Goal: Check status: Check status

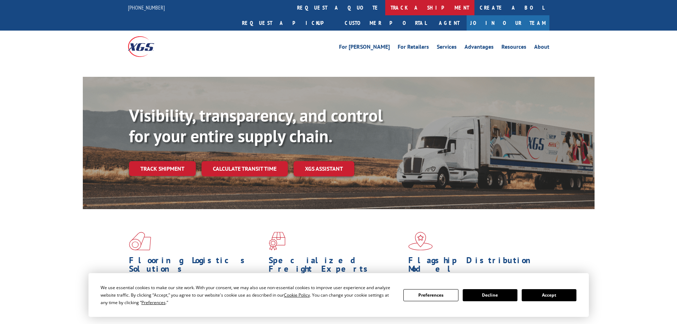
click at [385, 9] on link "track a shipment" at bounding box center [429, 7] width 89 height 15
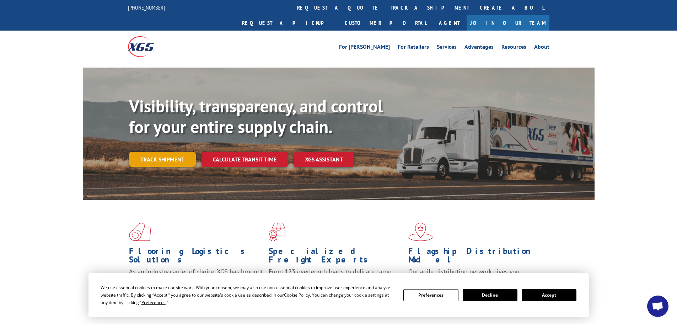
click at [177, 152] on link "Track shipment" at bounding box center [162, 159] width 67 height 15
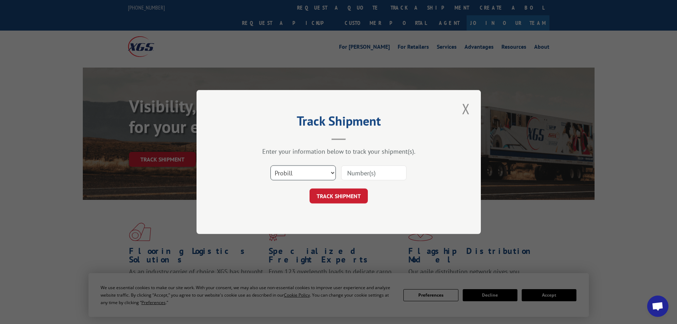
click at [294, 170] on select "Select category... Probill BOL PO" at bounding box center [302, 172] width 65 height 15
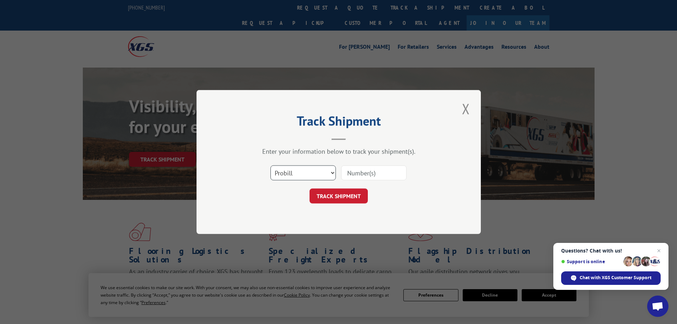
select select "bol"
click at [270, 165] on select "Select category... Probill BOL PO" at bounding box center [302, 172] width 65 height 15
paste input "07332592705369476"
type input "07332592705369476"
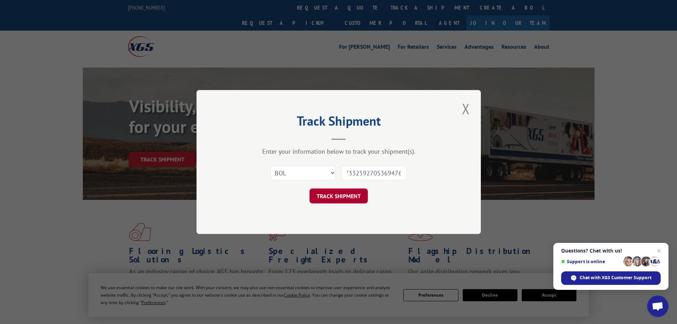
scroll to position [0, 0]
click at [343, 200] on button "TRACK SHIPMENT" at bounding box center [338, 195] width 58 height 15
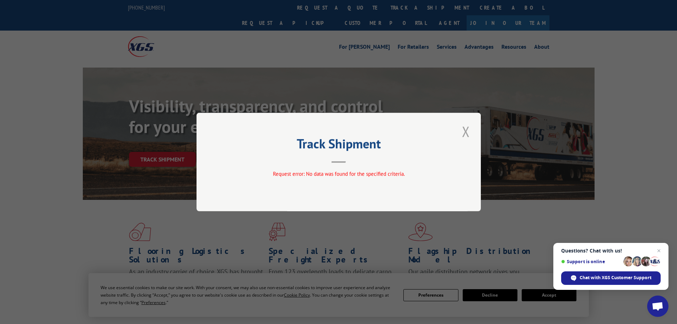
click at [468, 138] on button "Close modal" at bounding box center [466, 131] width 12 height 20
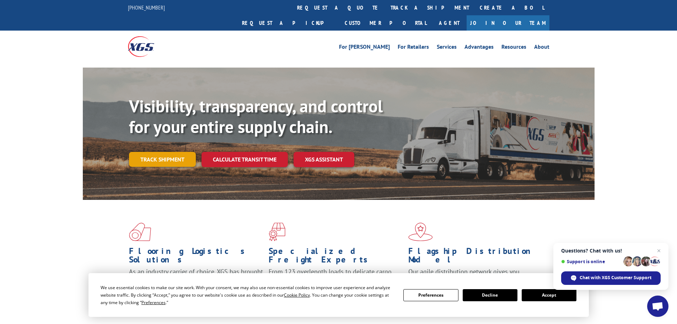
click at [168, 152] on link "Track shipment" at bounding box center [162, 159] width 67 height 15
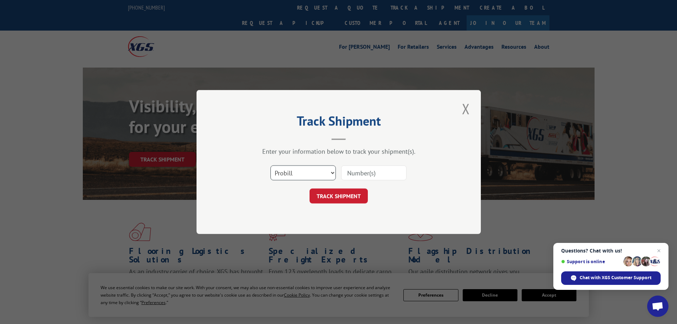
click at [324, 174] on select "Select category... Probill BOL PO" at bounding box center [302, 172] width 65 height 15
click at [270, 165] on select "Select category... Probill BOL PO" at bounding box center [302, 172] width 65 height 15
click at [379, 173] on input at bounding box center [373, 172] width 65 height 15
paste input "CVT 625"
type input "CVT 625"
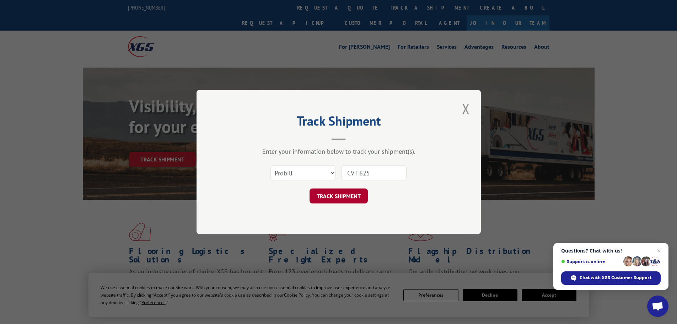
click at [353, 194] on button "TRACK SHIPMENT" at bounding box center [338, 195] width 58 height 15
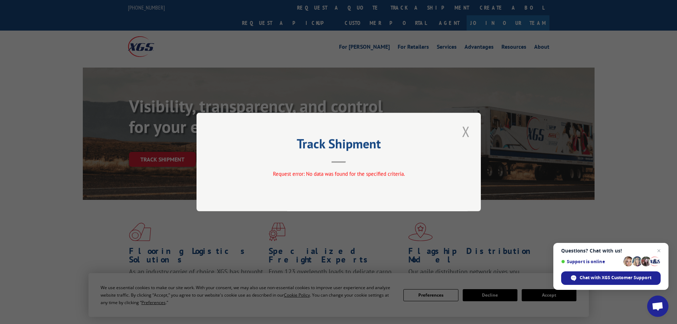
click at [464, 125] on button "Close modal" at bounding box center [466, 131] width 12 height 20
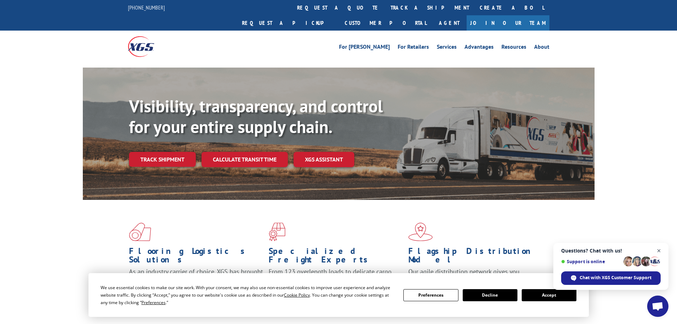
click at [658, 250] on span "Open chat" at bounding box center [658, 250] width 9 height 9
